Goal: Task Accomplishment & Management: Manage account settings

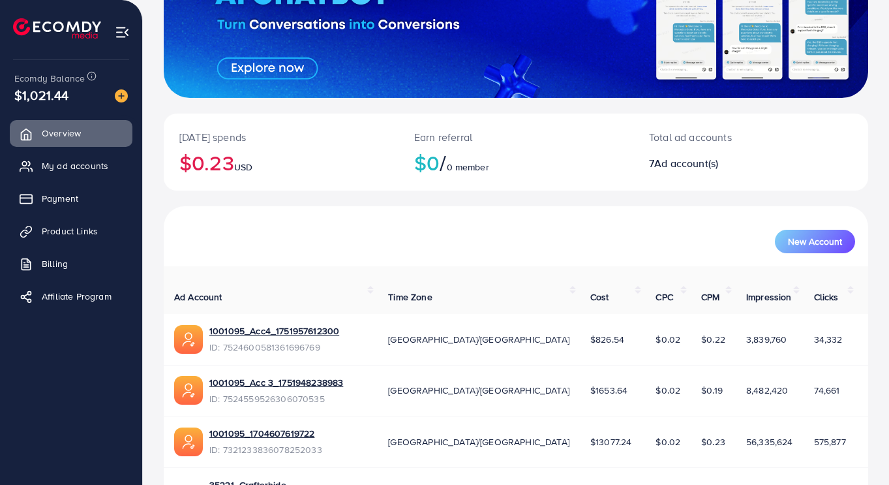
scroll to position [158, 0]
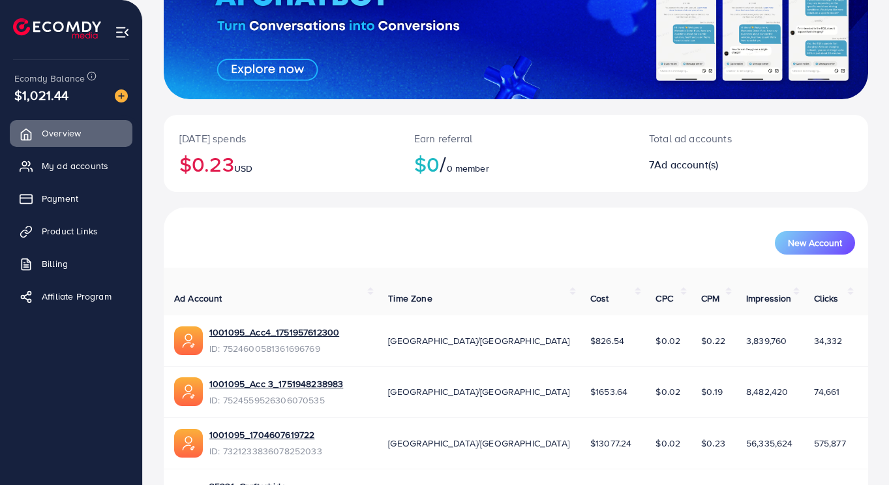
click at [70, 166] on span "My ad accounts" at bounding box center [75, 165] width 67 height 13
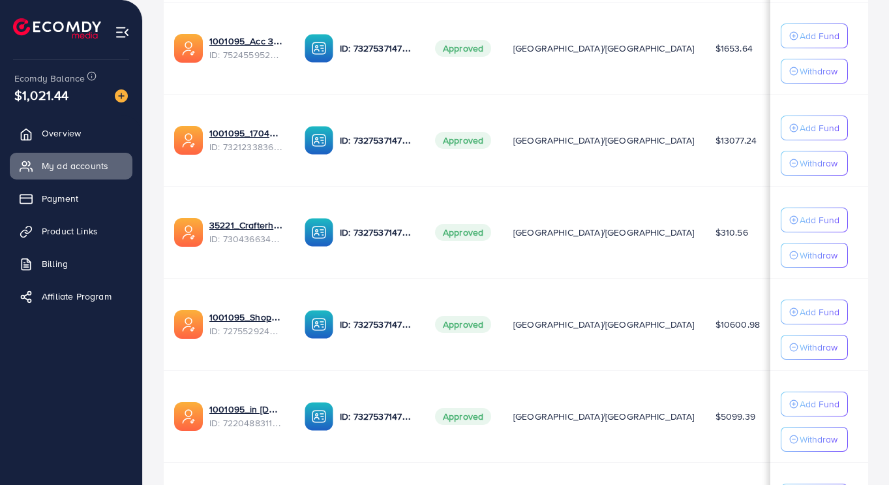
scroll to position [393, 0]
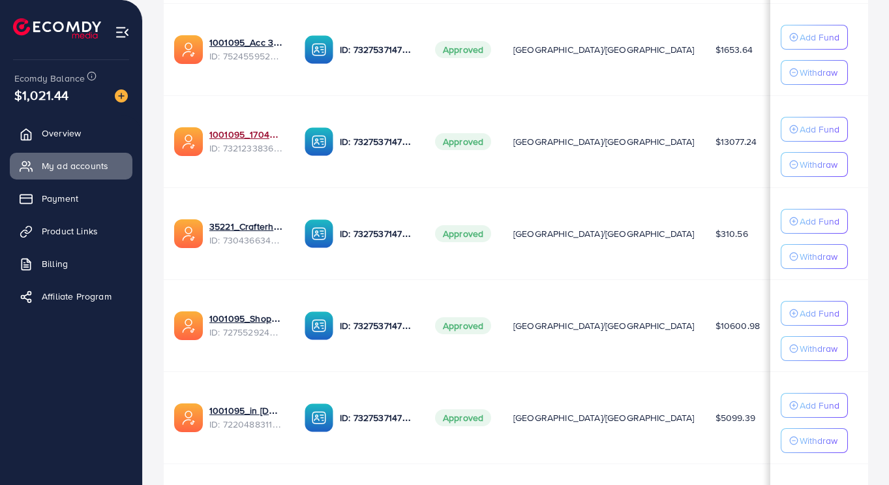
click at [222, 137] on link "1001095_1704607619722" at bounding box center [246, 134] width 74 height 13
click at [198, 321] on img at bounding box center [188, 325] width 29 height 29
click at [237, 324] on link "1001095_Shopping Center" at bounding box center [246, 318] width 74 height 13
click at [225, 414] on link "1001095_in [DOMAIN_NAME]_1681150971525" at bounding box center [246, 410] width 74 height 13
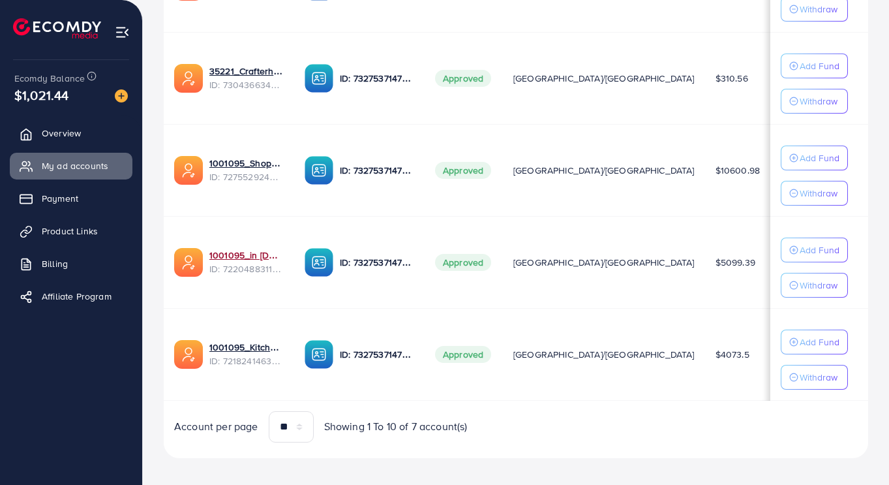
scroll to position [546, 0]
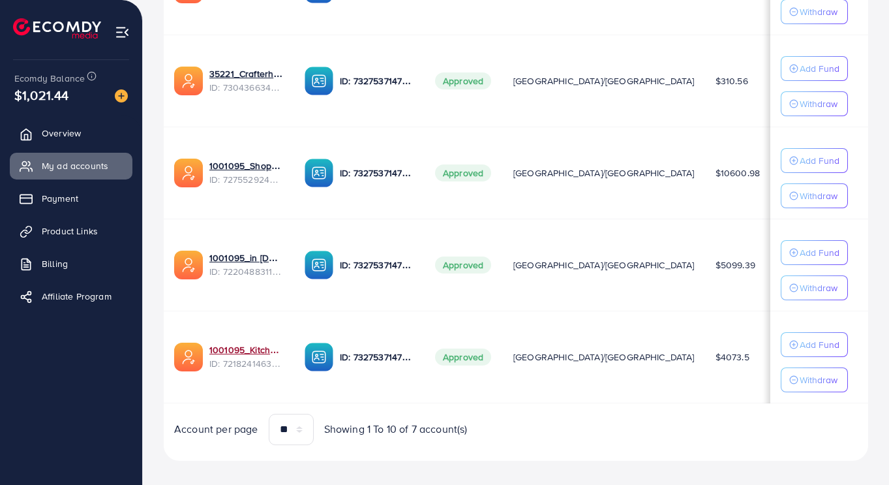
click at [221, 352] on link "1001095_Kitchenlyst_1680641549988" at bounding box center [246, 349] width 74 height 13
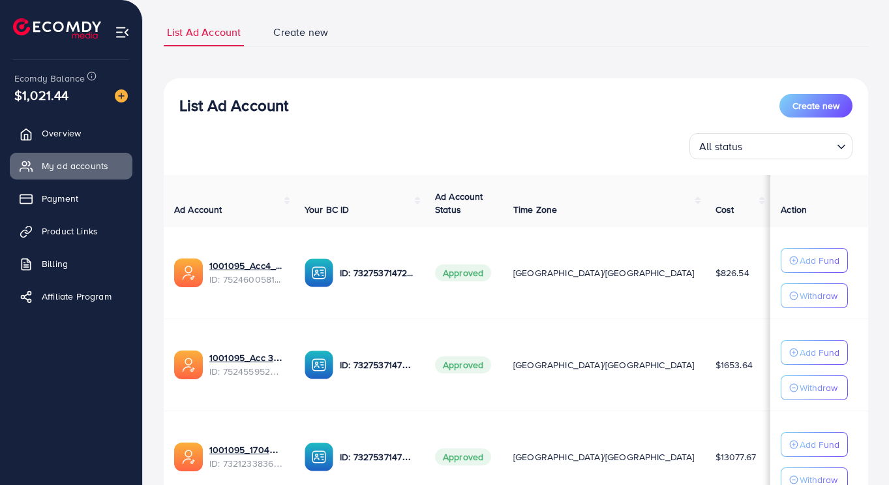
scroll to position [78, 0]
